Goal: Information Seeking & Learning: Learn about a topic

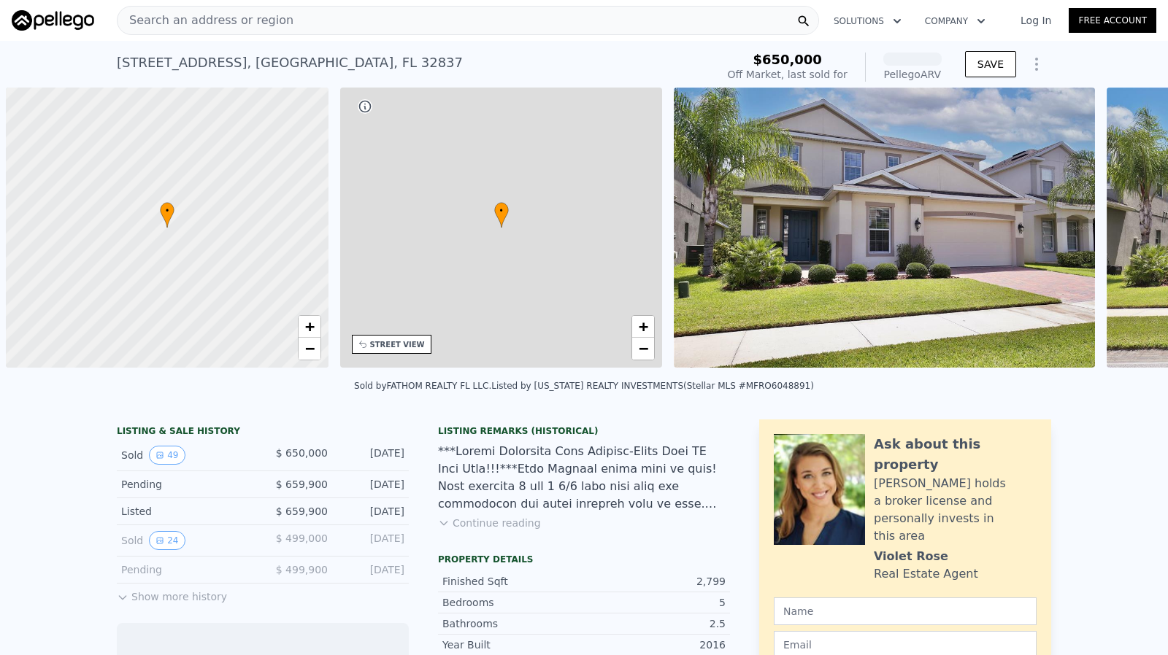
scroll to position [0, 6]
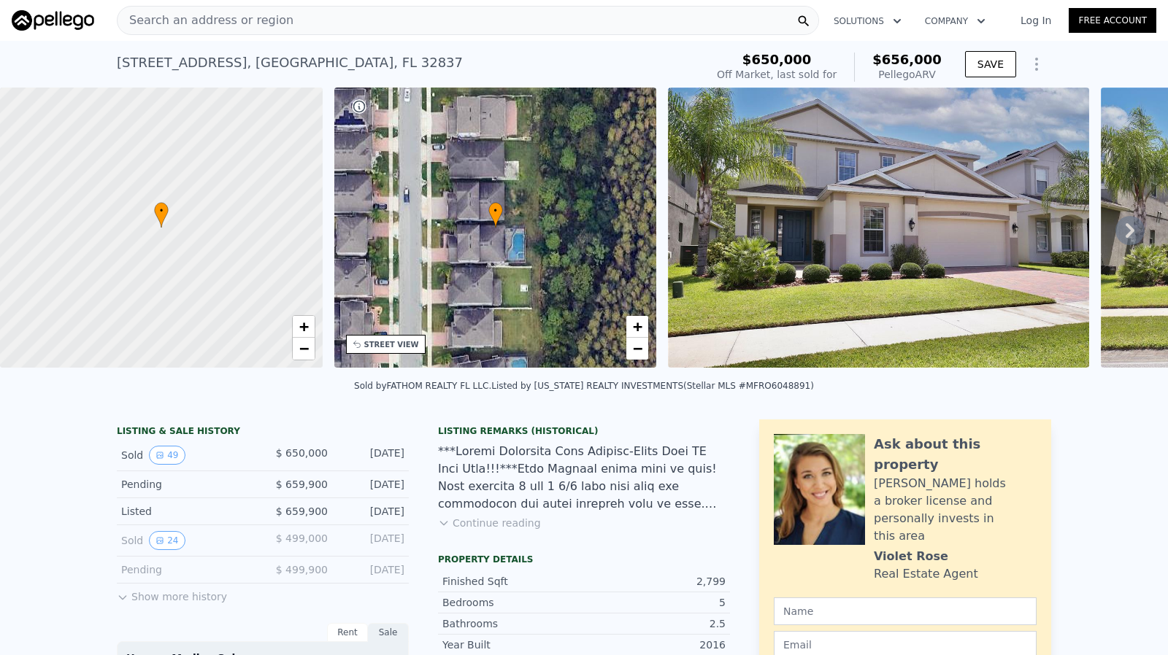
click at [507, 531] on button "Continue reading" at bounding box center [489, 523] width 103 height 15
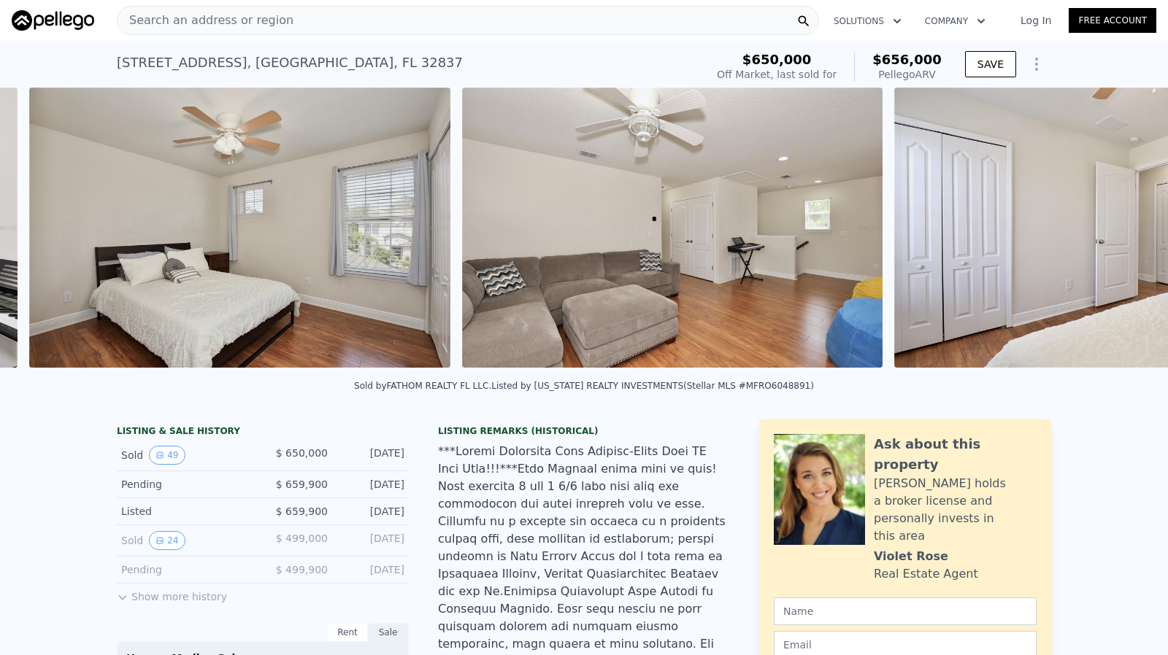
scroll to position [0, 10186]
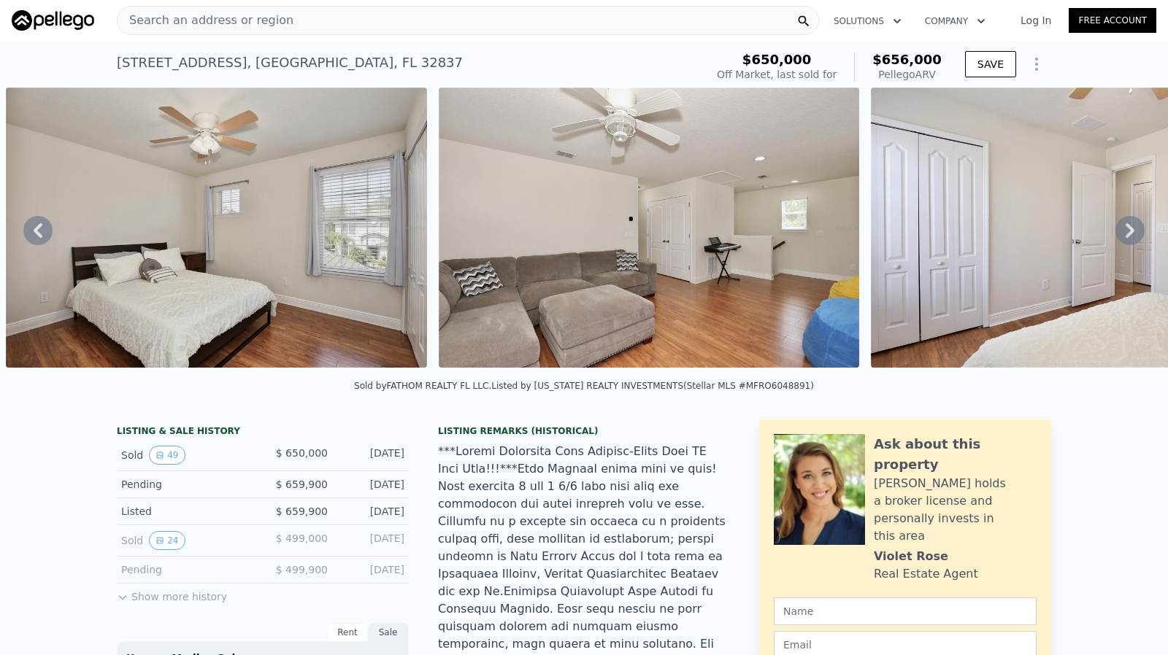
click at [194, 601] on button "Show more history" at bounding box center [172, 594] width 110 height 20
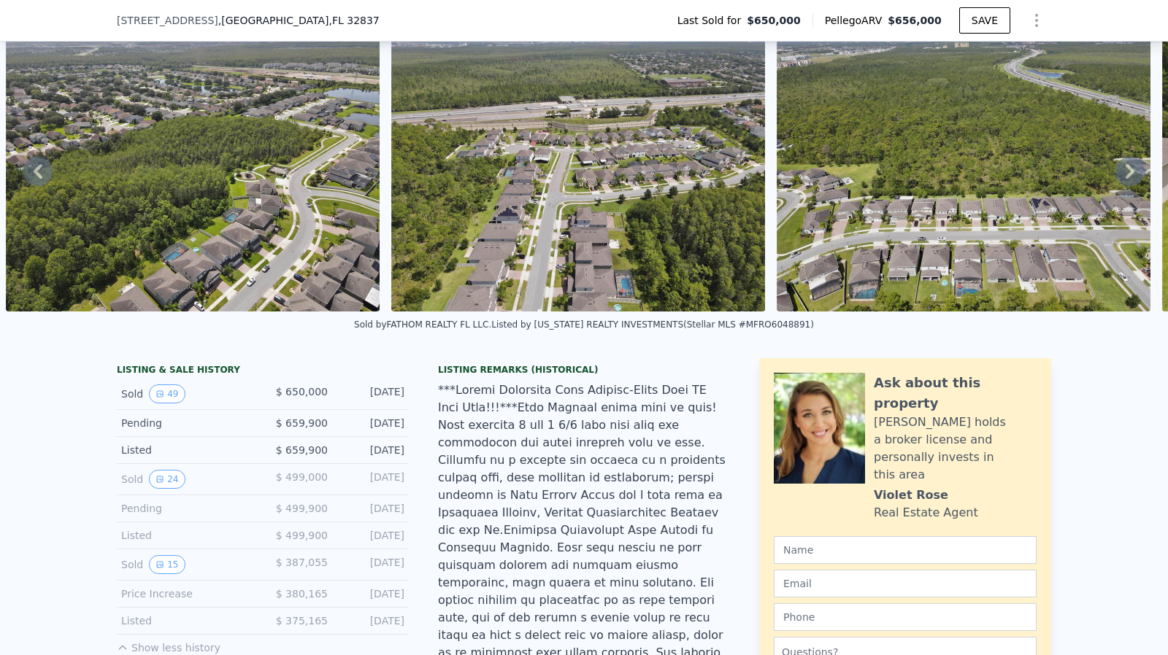
scroll to position [219, 0]
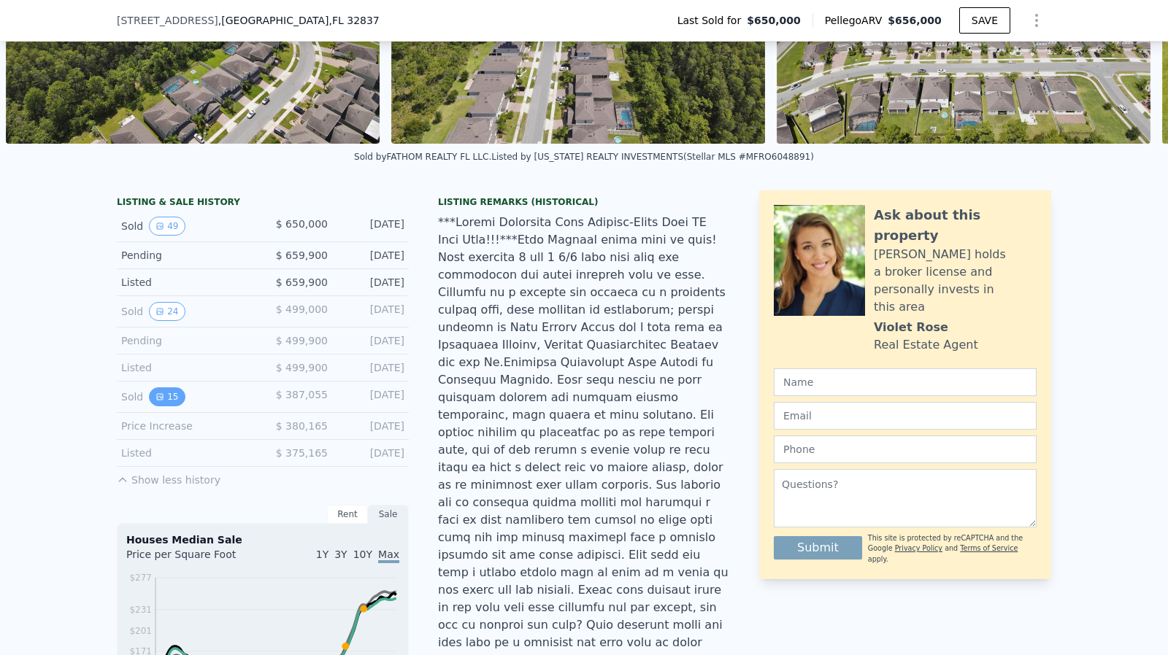
click at [156, 401] on icon "View historical data" at bounding box center [159, 397] width 9 height 9
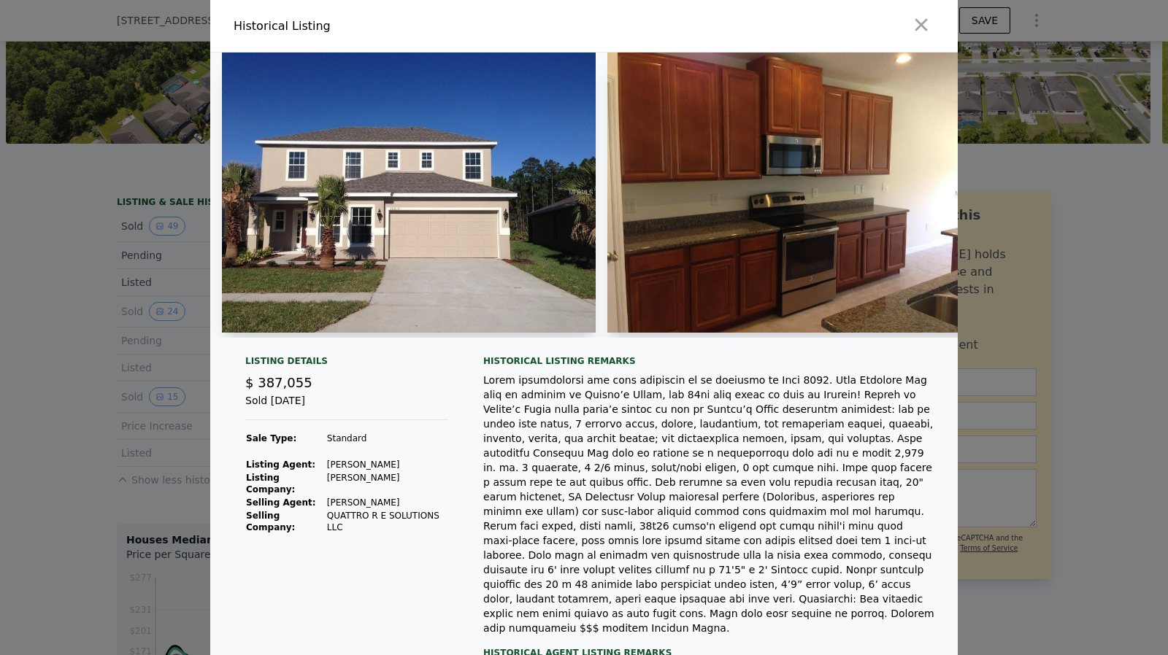
click at [107, 335] on div at bounding box center [584, 327] width 1168 height 655
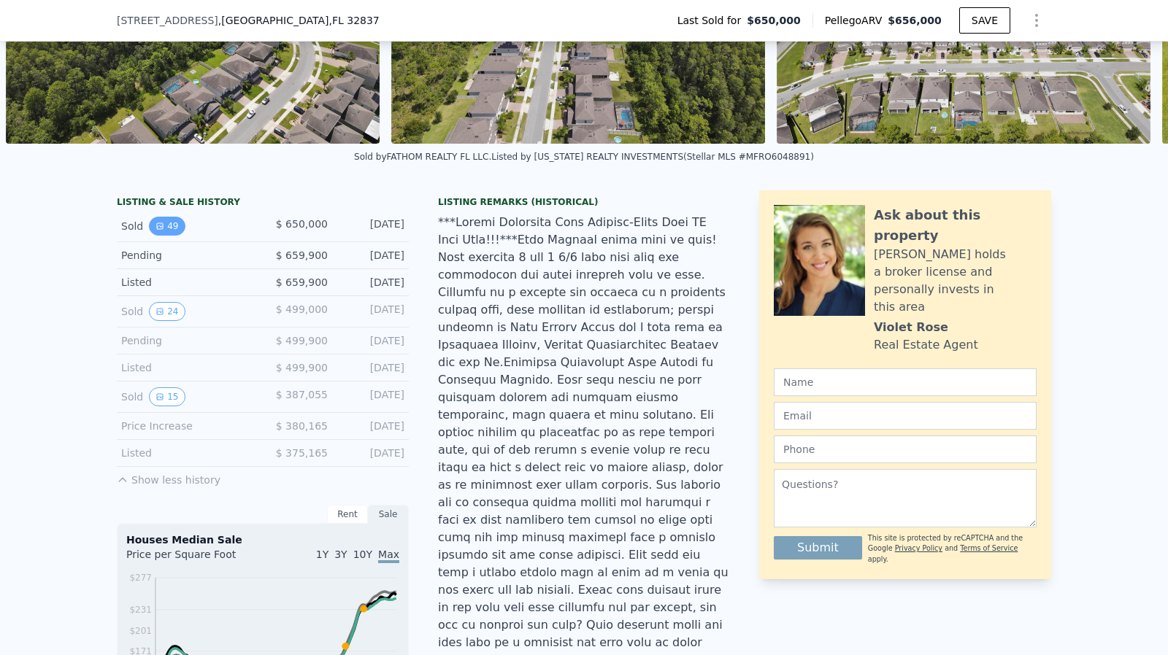
click at [156, 231] on icon "View historical data" at bounding box center [159, 226] width 9 height 9
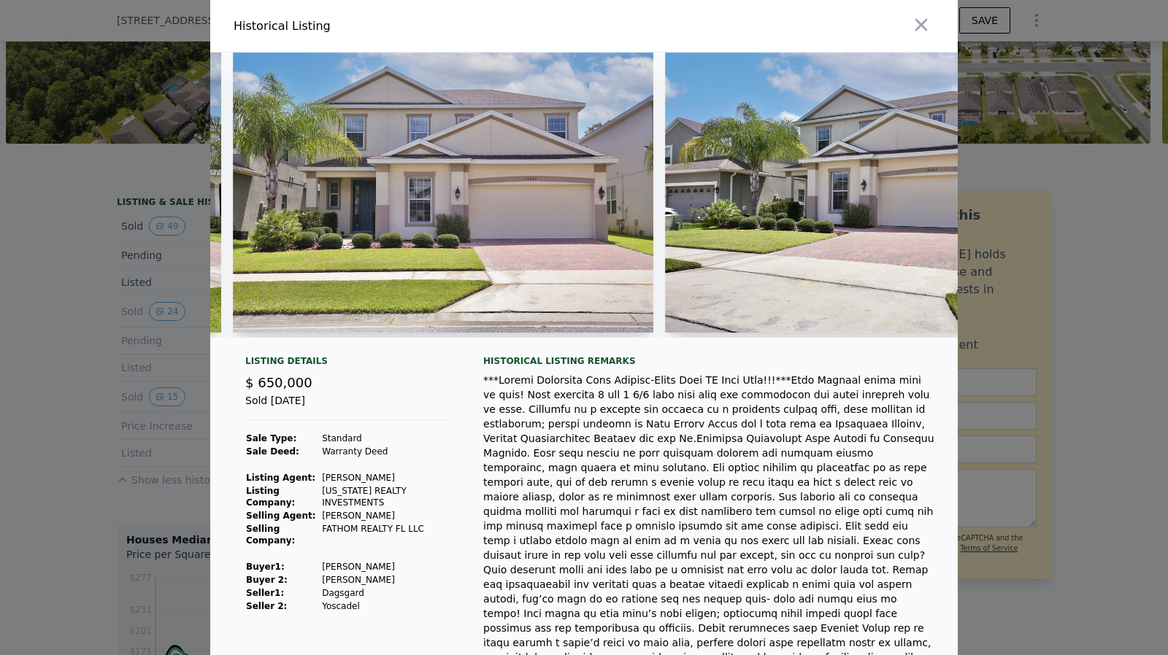
scroll to position [0, 431]
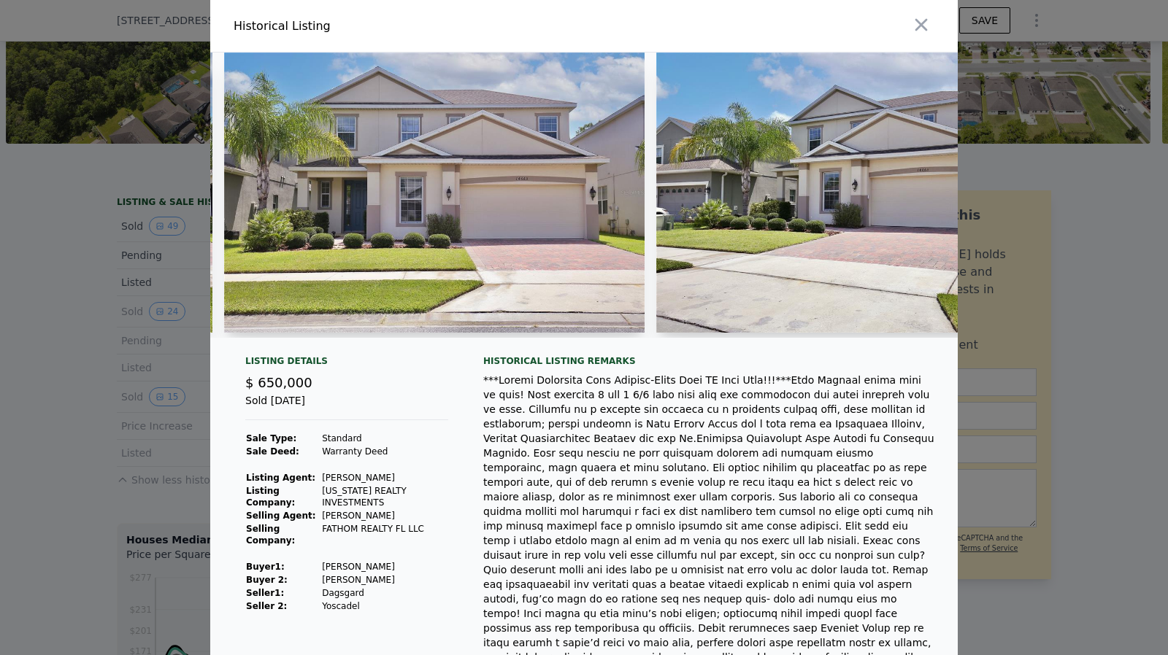
click at [89, 339] on div at bounding box center [584, 327] width 1168 height 655
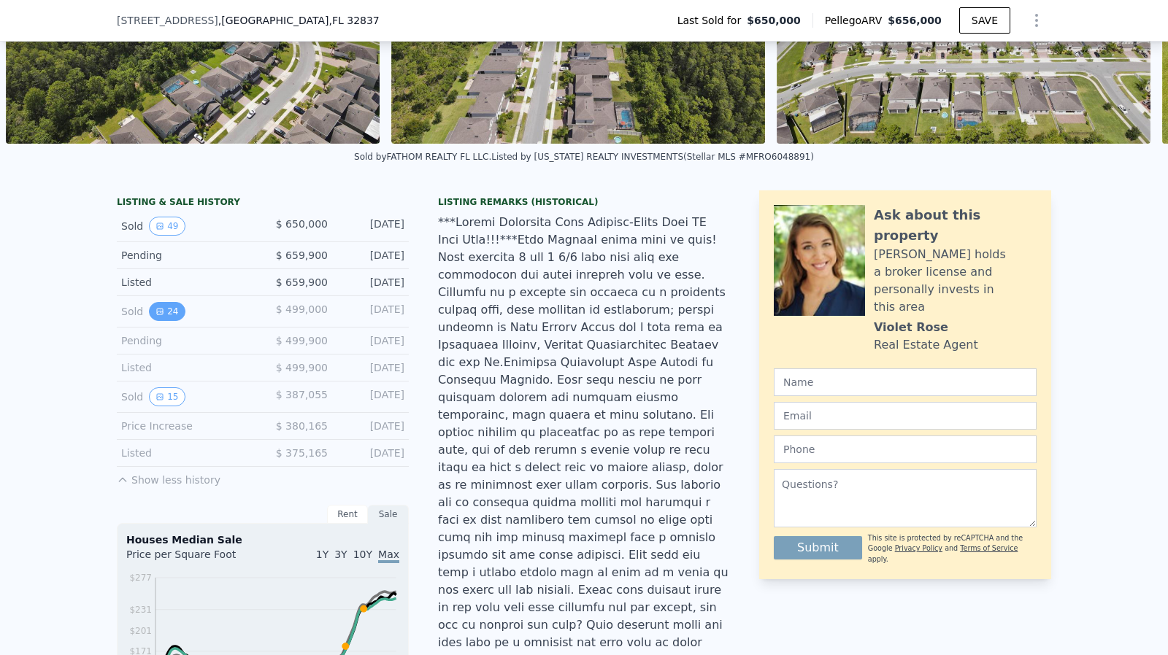
click at [158, 320] on button "24" at bounding box center [167, 311] width 36 height 19
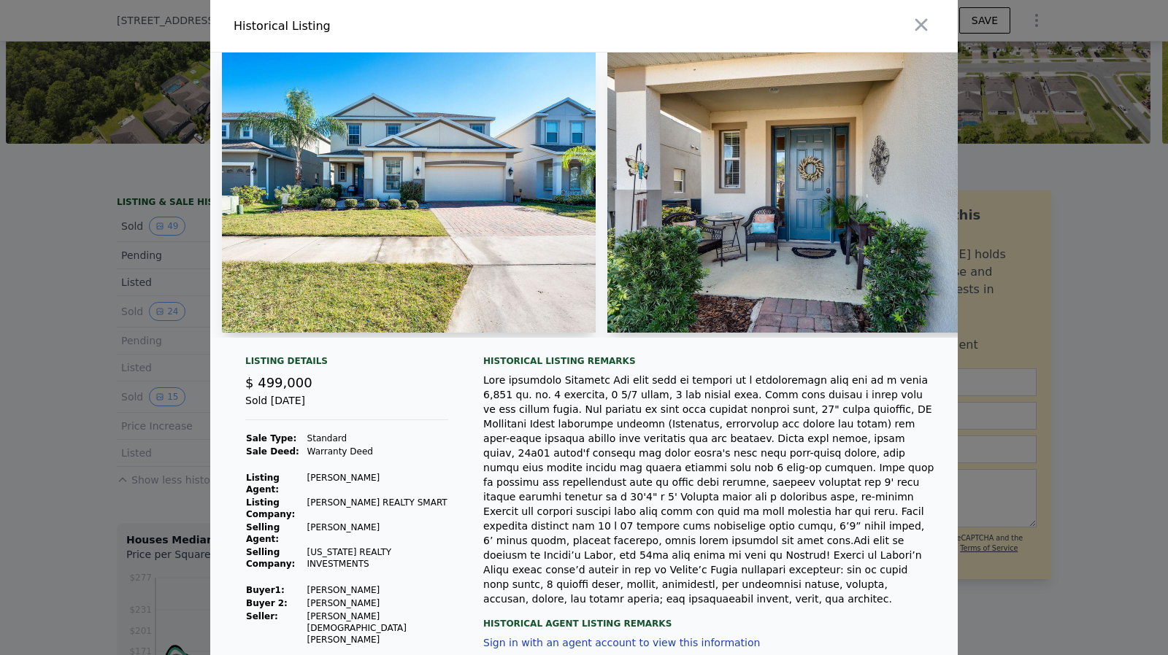
click at [72, 331] on div at bounding box center [584, 327] width 1168 height 655
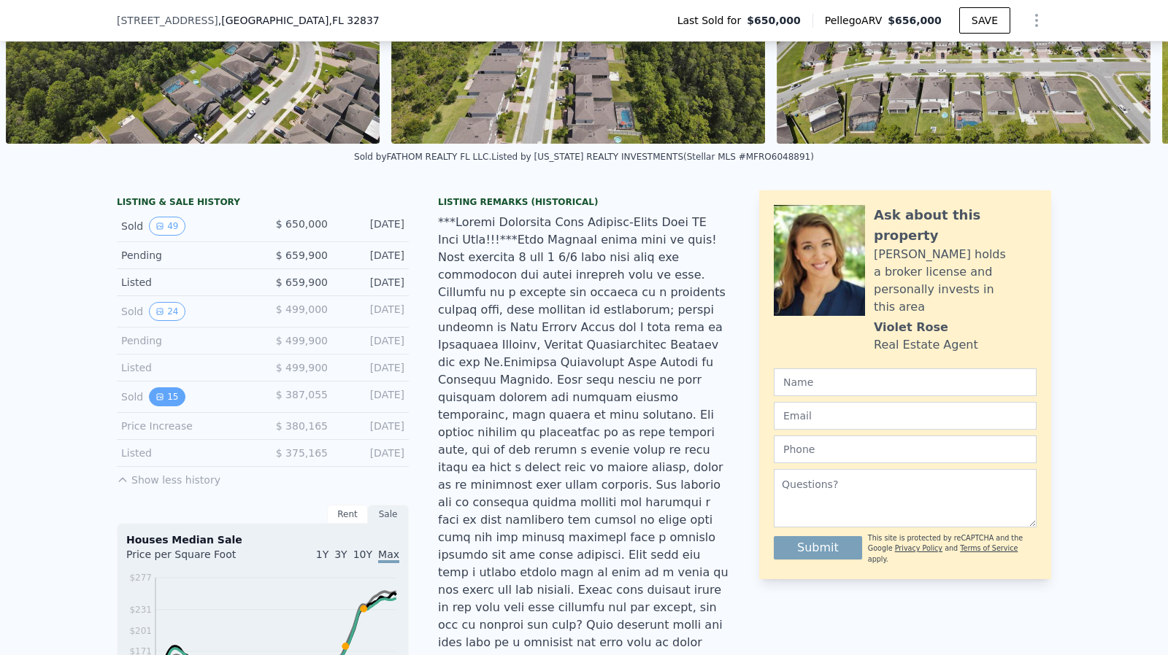
click at [157, 400] on icon "View historical data" at bounding box center [160, 397] width 6 height 6
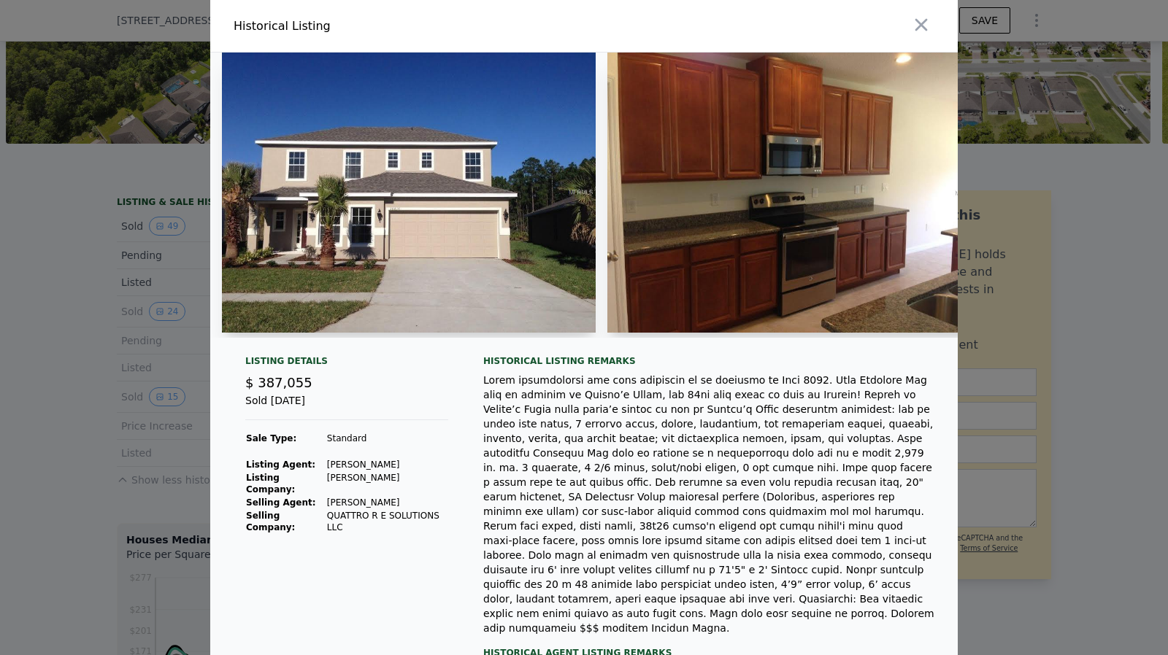
click at [276, 334] on div at bounding box center [402, 195] width 385 height 285
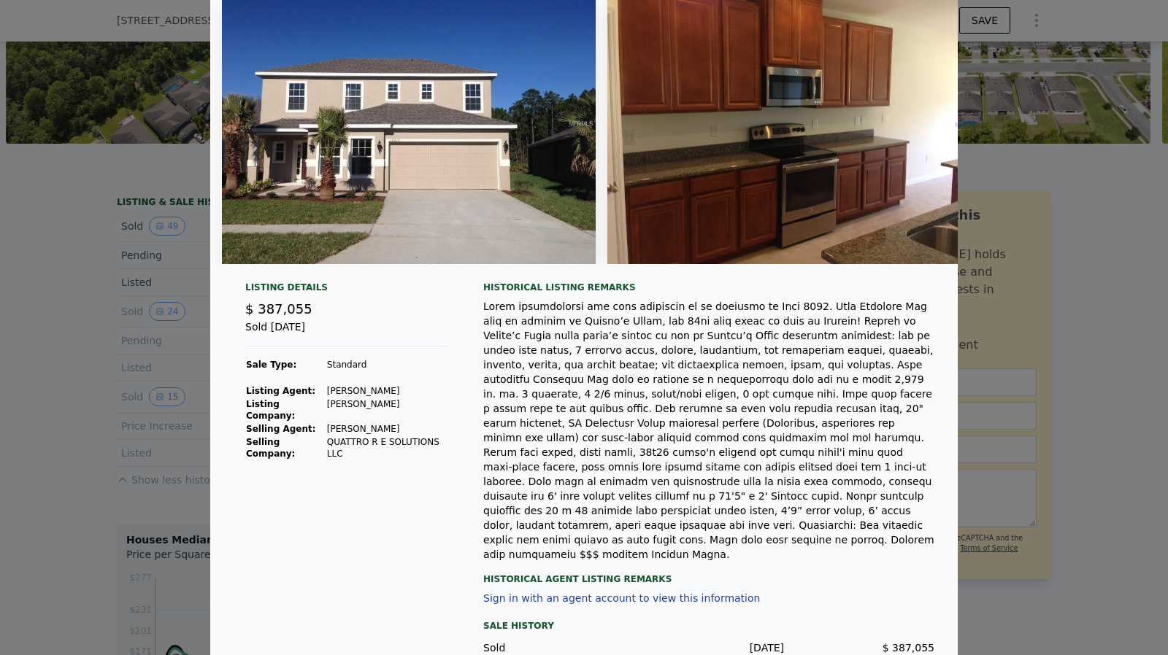
scroll to position [73, 0]
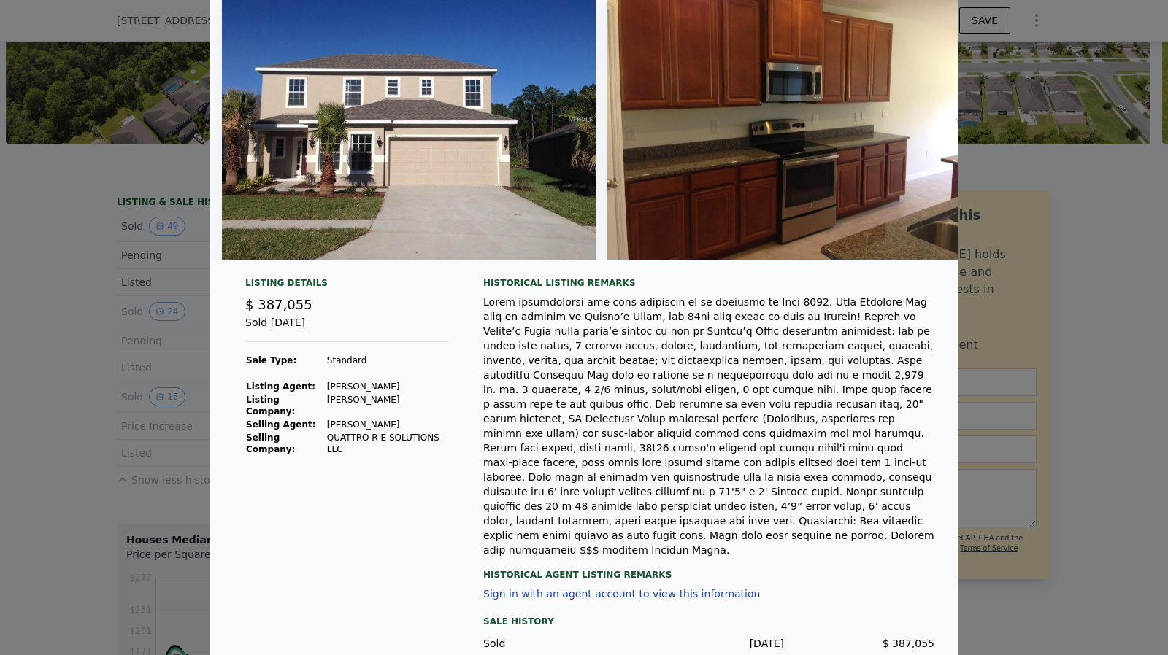
click at [114, 455] on div at bounding box center [584, 327] width 1168 height 655
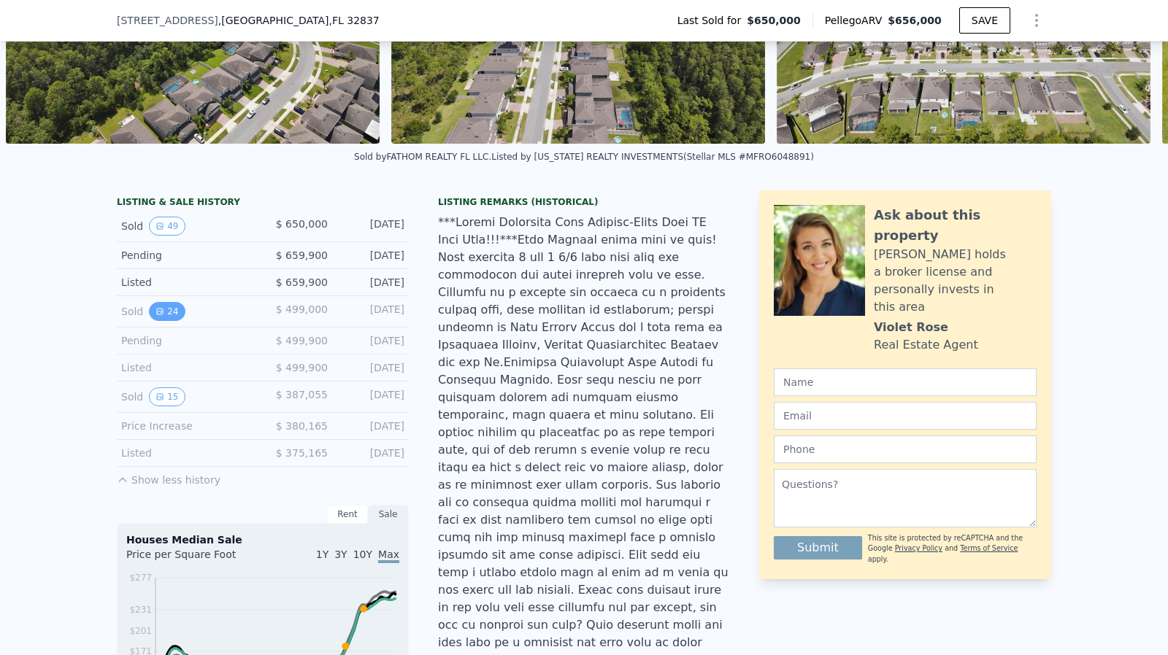
click at [160, 316] on button "24" at bounding box center [167, 311] width 36 height 19
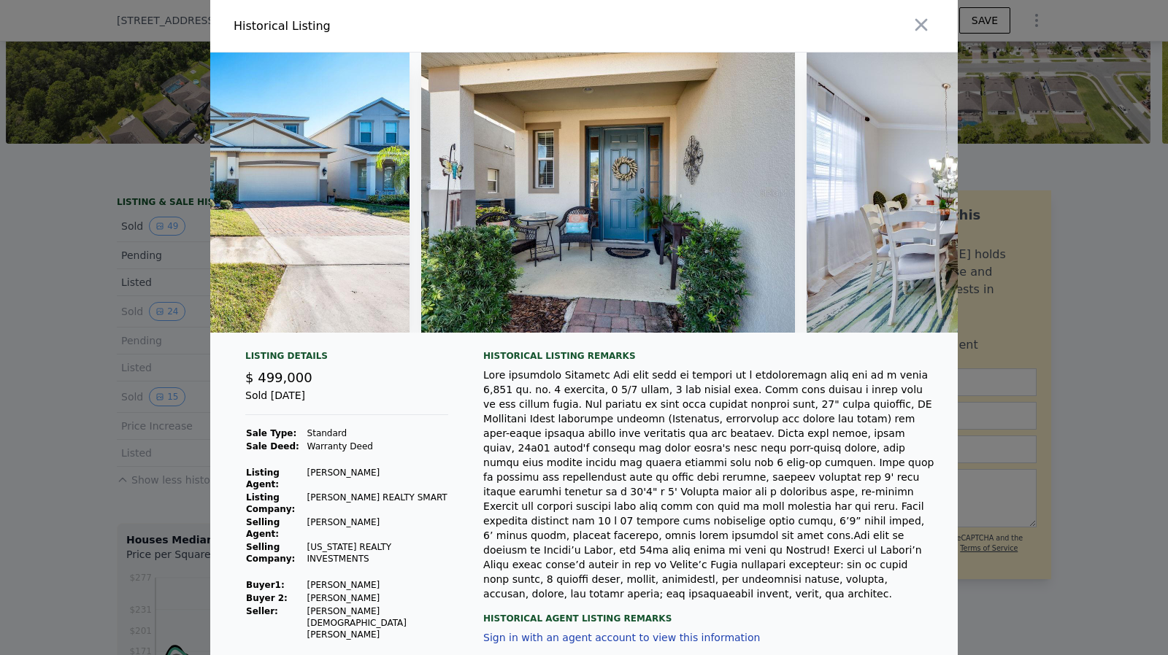
scroll to position [0, 0]
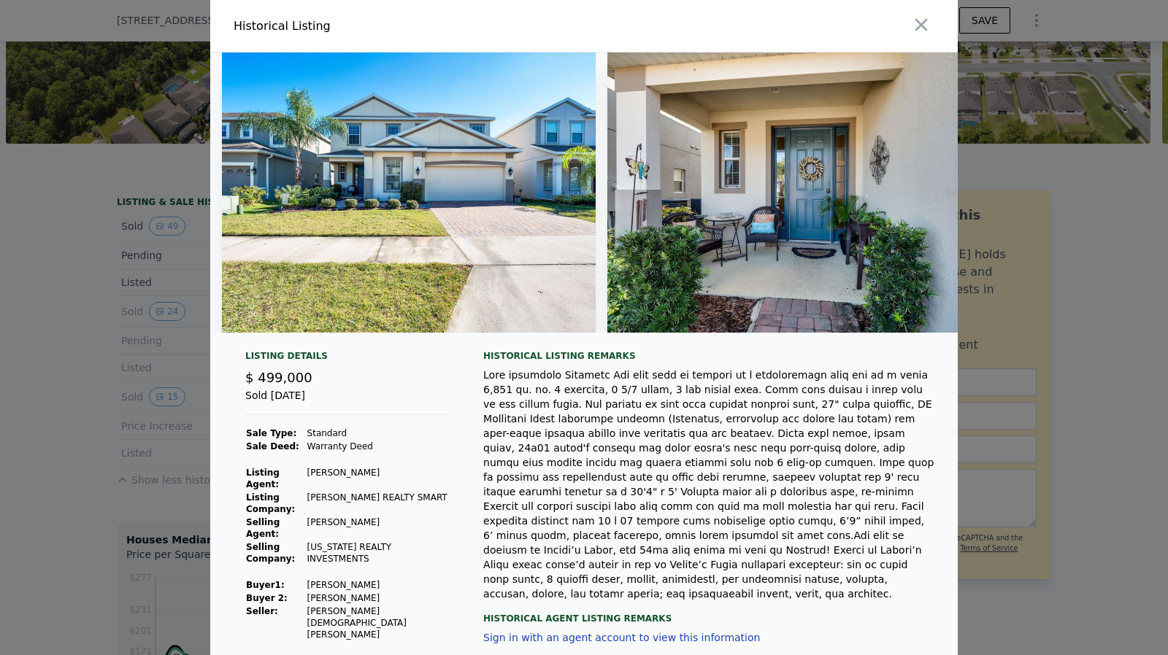
click at [79, 343] on div at bounding box center [584, 327] width 1168 height 655
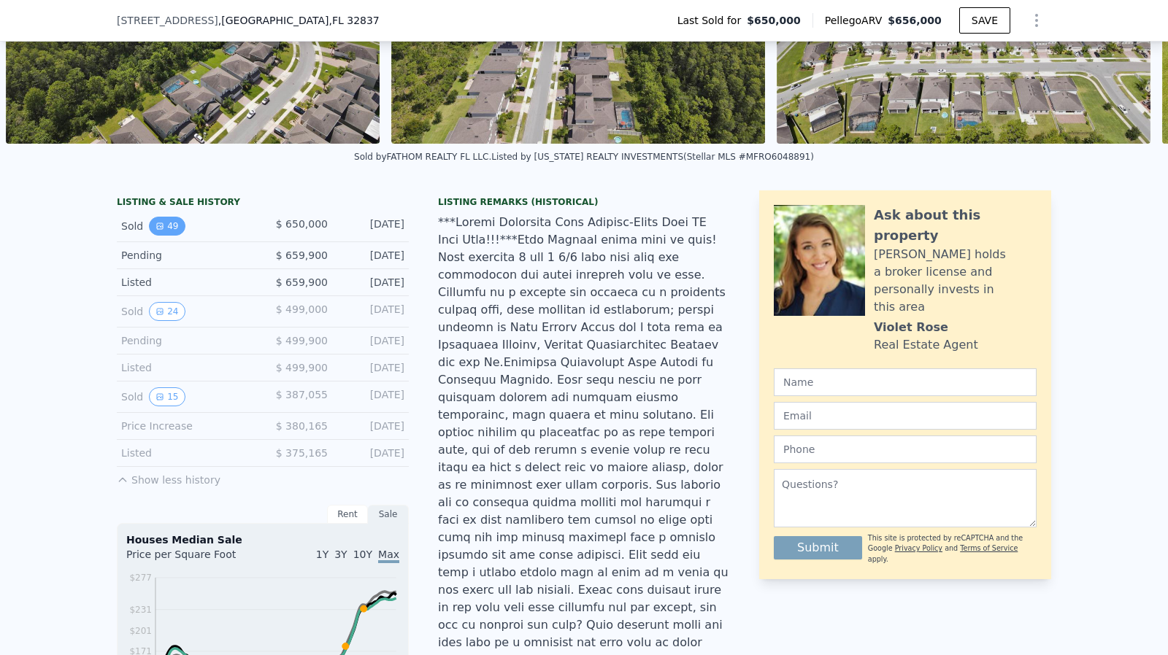
click at [155, 231] on icon "View historical data" at bounding box center [159, 226] width 9 height 9
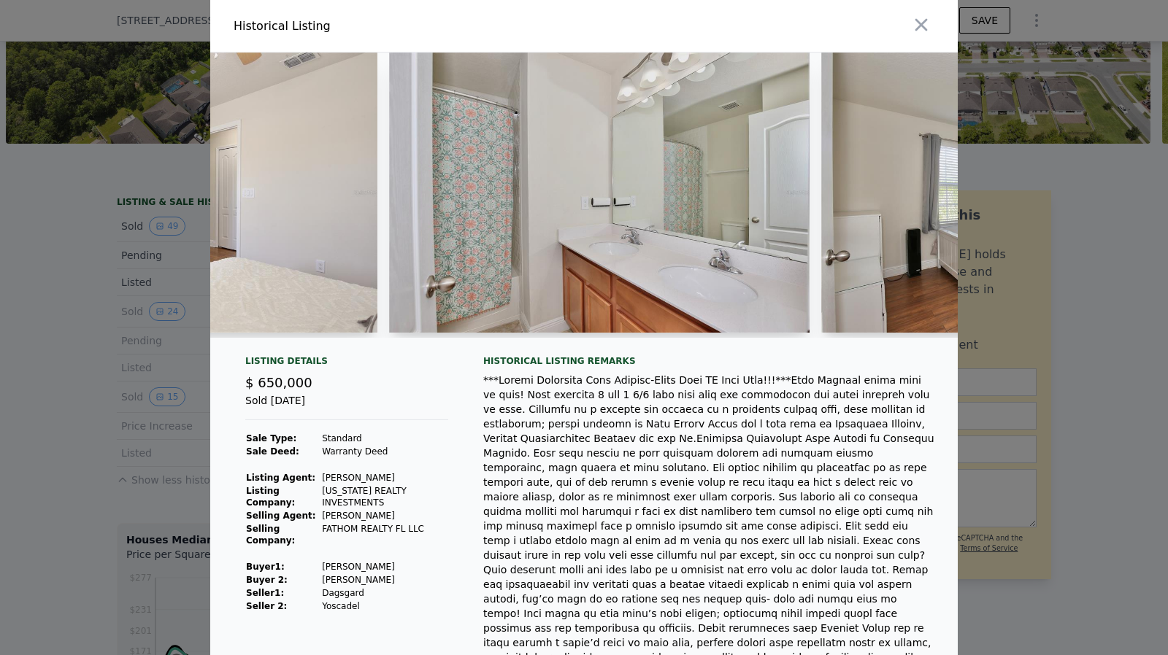
scroll to position [0, 10741]
